Goal: Information Seeking & Learning: Learn about a topic

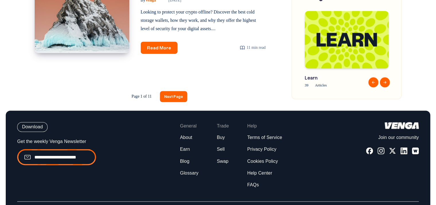
scroll to position [968, 0]
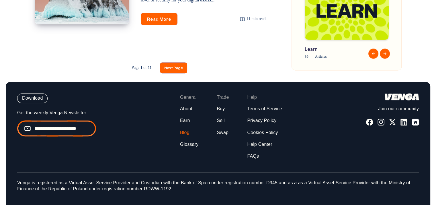
click at [182, 129] on link "Blog" at bounding box center [184, 132] width 9 height 6
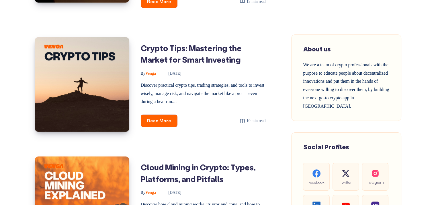
scroll to position [0, 0]
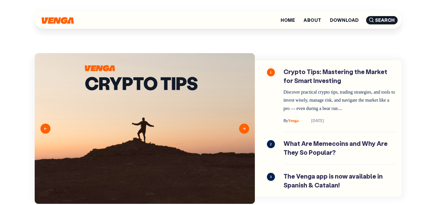
click at [69, 20] on img at bounding box center [58, 20] width 32 height 7
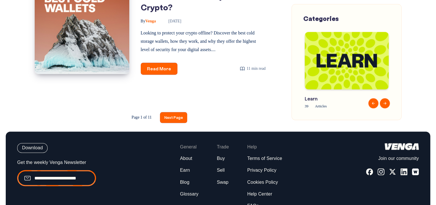
scroll to position [942, 0]
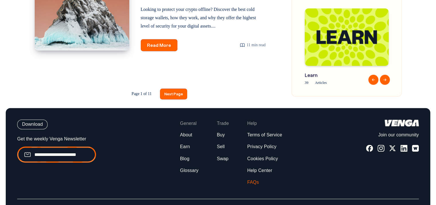
click at [251, 179] on link "FAQs" at bounding box center [253, 182] width 12 height 6
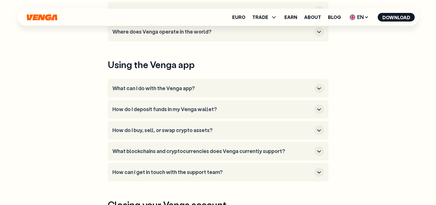
scroll to position [201, 0]
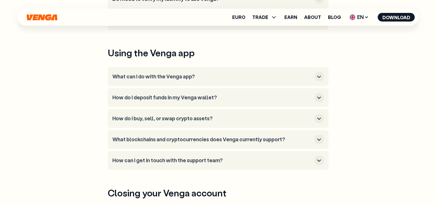
click at [230, 73] on h3 "What can I do with the Venga app?" at bounding box center [212, 76] width 200 height 6
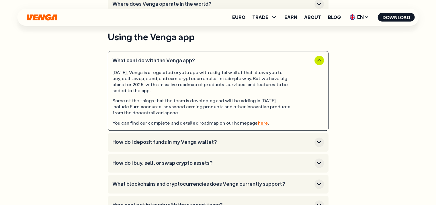
scroll to position [264, 0]
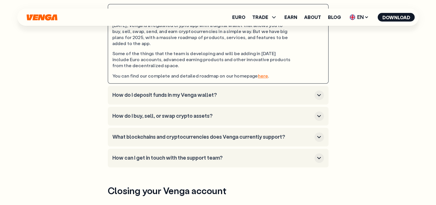
click at [240, 97] on button "How do I deposit funds in my Venga wallet?" at bounding box center [218, 94] width 212 height 9
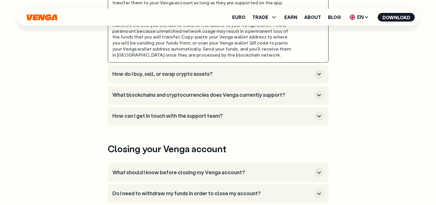
scroll to position [384, 0]
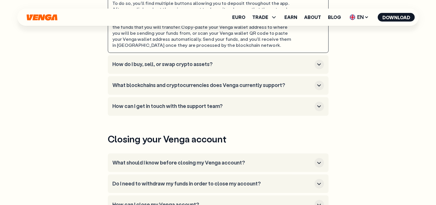
click at [279, 82] on h3 "What blockchains and cryptocurrencies does Venga currently support?" at bounding box center [212, 85] width 200 height 6
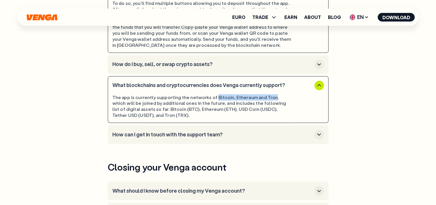
drag, startPoint x: 213, startPoint y: 96, endPoint x: 269, endPoint y: 95, distance: 55.9
click at [269, 95] on div "The app is currently supporting the networks of Bitcoin, Ethereum and Tron, whi…" at bounding box center [201, 106] width 179 height 24
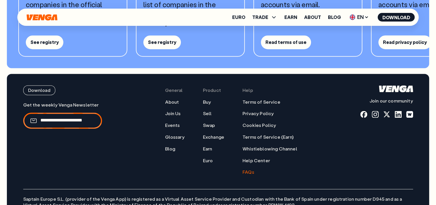
scroll to position [825, 0]
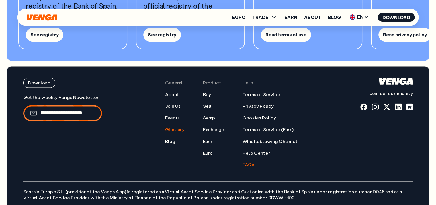
click at [177, 128] on link "Glossary" at bounding box center [175, 129] width 20 height 6
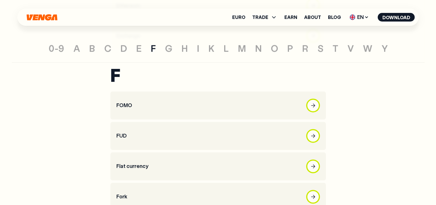
scroll to position [838, 0]
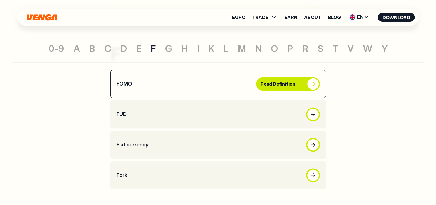
click at [313, 86] on div "button" at bounding box center [312, 83] width 11 height 11
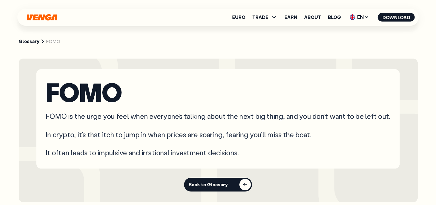
drag, startPoint x: 200, startPoint y: 192, endPoint x: 207, endPoint y: 185, distance: 9.9
click at [207, 185] on section "FOMO FOMO is the urge you feel when everyone’s talking about the next big thing…" at bounding box center [218, 130] width 399 height 143
click at [207, 185] on div "Back to Glossary" at bounding box center [208, 185] width 39 height 6
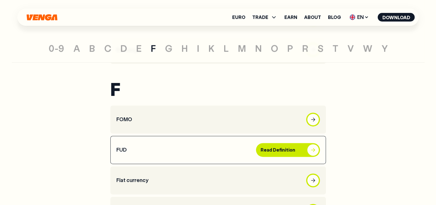
click at [270, 148] on div "Read Definition" at bounding box center [282, 150] width 43 height 6
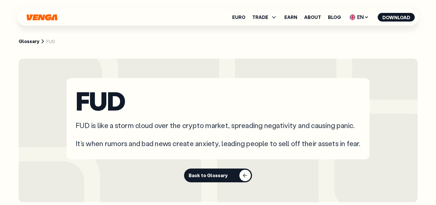
click at [247, 178] on div "button" at bounding box center [245, 175] width 11 height 11
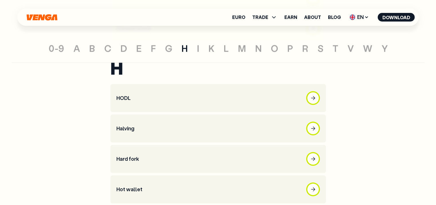
scroll to position [1102, 0]
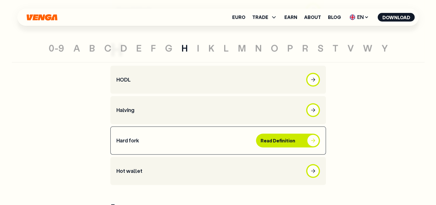
click at [312, 144] on button "Read Definition" at bounding box center [288, 141] width 64 height 14
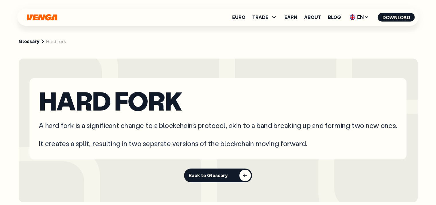
click at [246, 172] on div "button" at bounding box center [245, 175] width 11 height 11
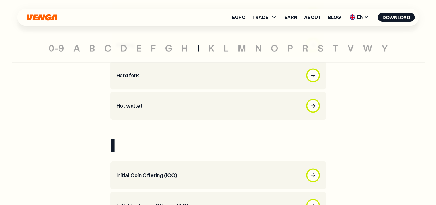
scroll to position [1243, 0]
